Goal: Task Accomplishment & Management: Complete application form

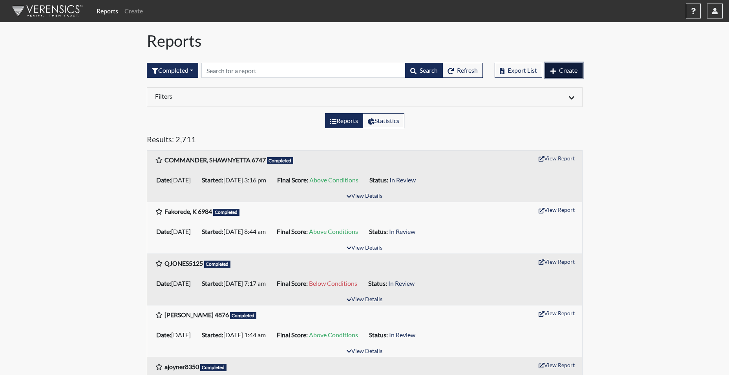
click at [575, 73] on span "Create" at bounding box center [568, 69] width 18 height 7
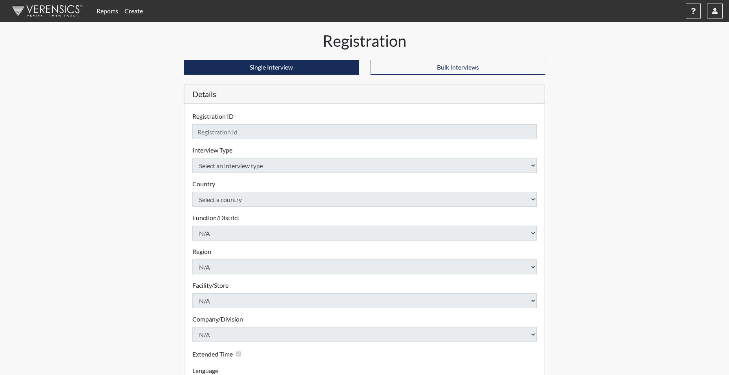
checkbox input "true"
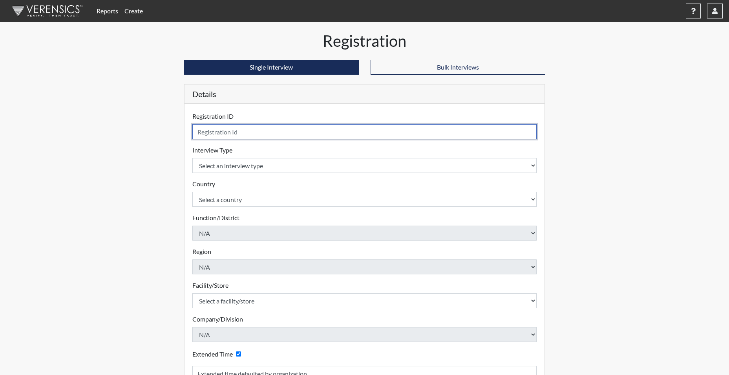
click at [297, 132] on input "text" at bounding box center [364, 131] width 345 height 15
type input "MBLOUNT0232"
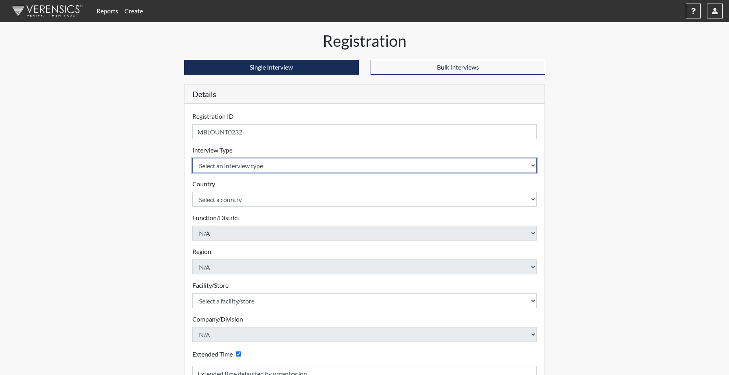
click at [248, 163] on select "Select an interview type Corrections Pre-Employment" at bounding box center [364, 165] width 345 height 15
select select "ff733e93-e1bf-11ea-9c9f-0eff0cf7eb8f"
click at [192, 158] on select "Select an interview type Corrections Pre-Employment" at bounding box center [364, 165] width 345 height 15
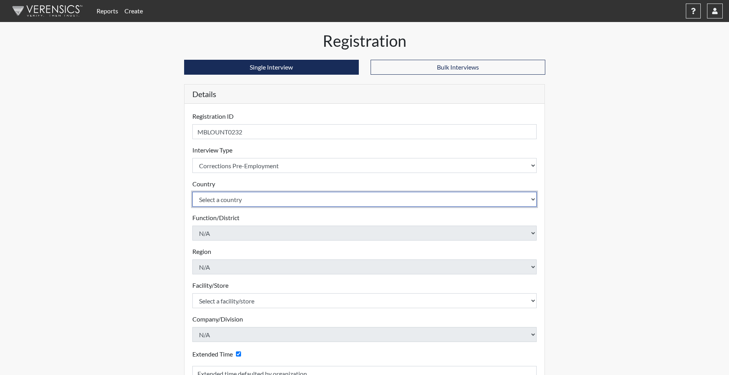
click at [240, 195] on select "Select a country [GEOGRAPHIC_DATA] [GEOGRAPHIC_DATA]" at bounding box center [364, 199] width 345 height 15
click at [234, 204] on select "Select a country [GEOGRAPHIC_DATA] [GEOGRAPHIC_DATA]" at bounding box center [364, 199] width 345 height 15
click at [235, 199] on select "Select a country [GEOGRAPHIC_DATA] [GEOGRAPHIC_DATA]" at bounding box center [364, 199] width 345 height 15
select select "united-states-of-[GEOGRAPHIC_DATA]"
click at [192, 192] on select "Select a country [GEOGRAPHIC_DATA] [GEOGRAPHIC_DATA]" at bounding box center [364, 199] width 345 height 15
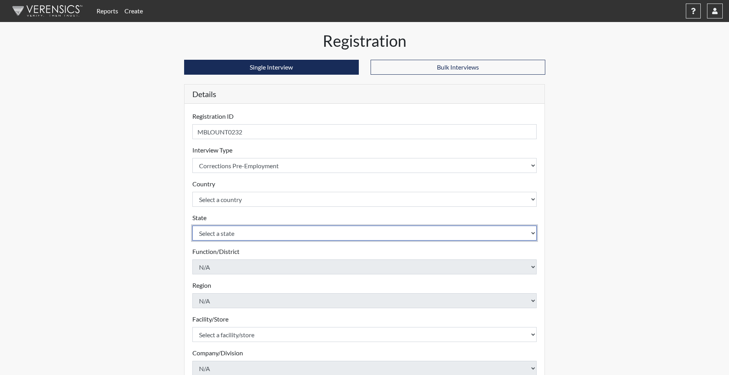
click at [228, 230] on select "Select a state [US_STATE] [US_STATE] [US_STATE] [US_STATE] [US_STATE] [US_STATE…" at bounding box center [364, 232] width 345 height 15
select select "SC"
click at [192, 225] on select "Select a state [US_STATE] [US_STATE] [US_STATE] [US_STATE] [US_STATE] [US_STATE…" at bounding box center [364, 232] width 345 height 15
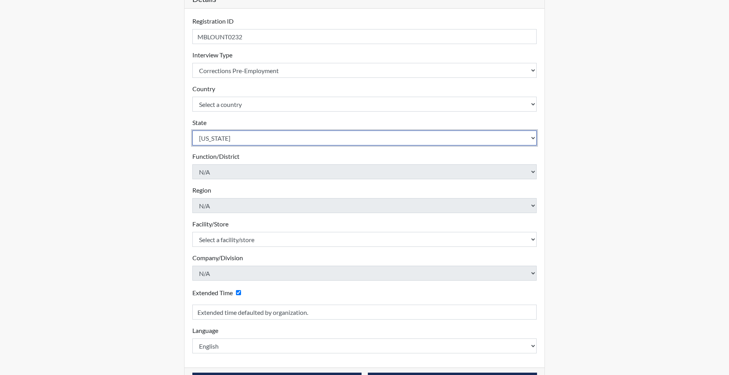
scroll to position [118, 0]
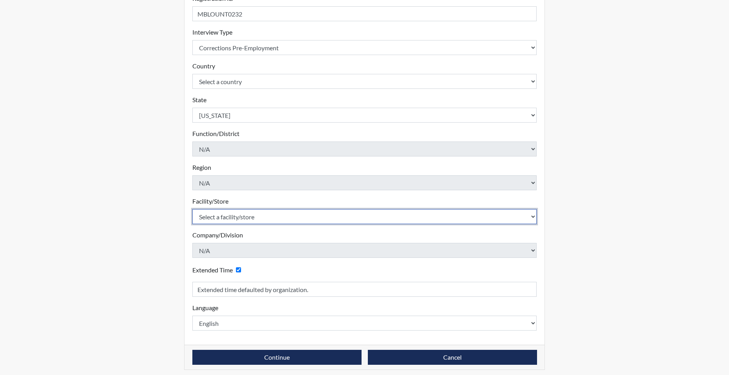
click at [226, 221] on select "Select a facility/store [GEOGRAPHIC_DATA] CI Broad River CI [PERSON_NAME] CI Di…" at bounding box center [364, 216] width 345 height 15
select select "20b018dc-91d8-4e74-bf16-47765ed623e6"
click at [192, 209] on select "Select a facility/store [GEOGRAPHIC_DATA] CI Broad River CI [PERSON_NAME] CI Di…" at bounding box center [364, 216] width 345 height 15
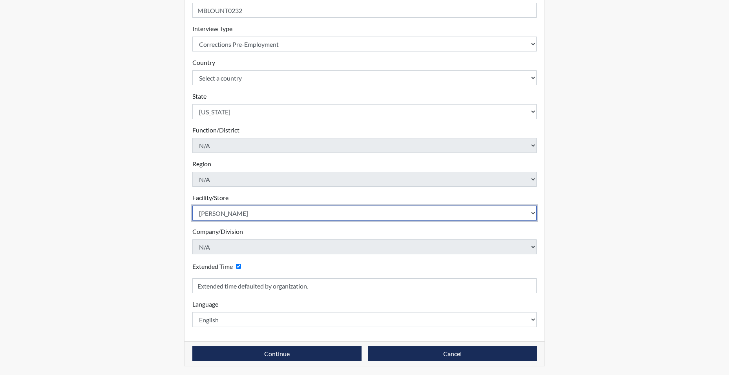
scroll to position [122, 0]
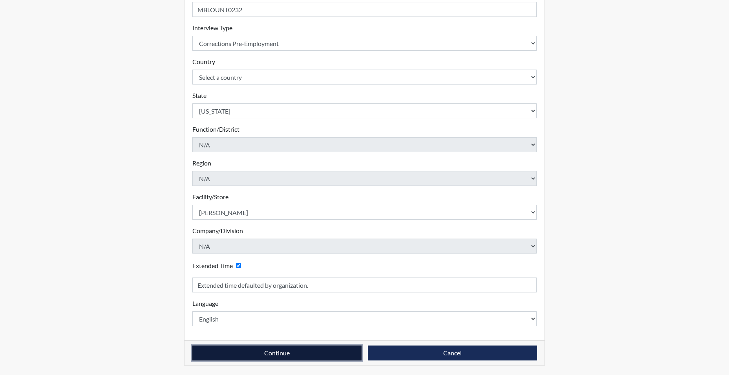
click at [259, 350] on button "Continue" at bounding box center [276, 352] width 169 height 15
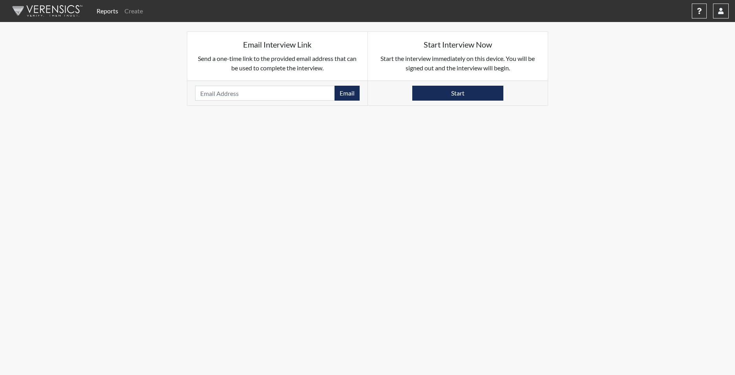
drag, startPoint x: 220, startPoint y: 83, endPoint x: 216, endPoint y: 91, distance: 9.1
click at [219, 85] on div "Email Please provide an email address." at bounding box center [277, 92] width 180 height 25
click at [216, 91] on input "email" at bounding box center [265, 93] width 140 height 15
paste input "[EMAIL_ADDRESS][DOMAIN_NAME]"
type input "[EMAIL_ADDRESS][DOMAIN_NAME]"
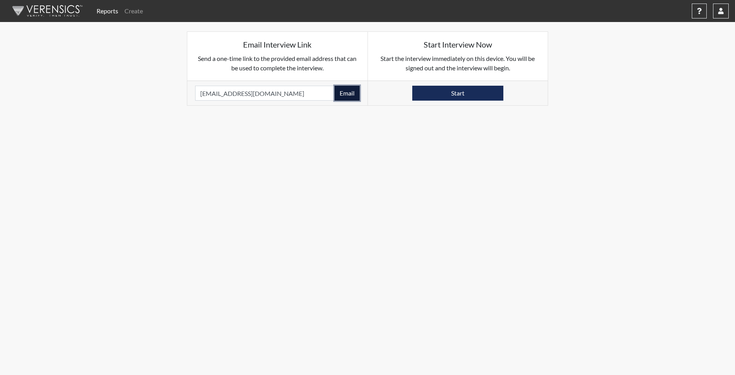
click at [352, 97] on button "Email" at bounding box center [347, 93] width 25 height 15
